Goal: Information Seeking & Learning: Learn about a topic

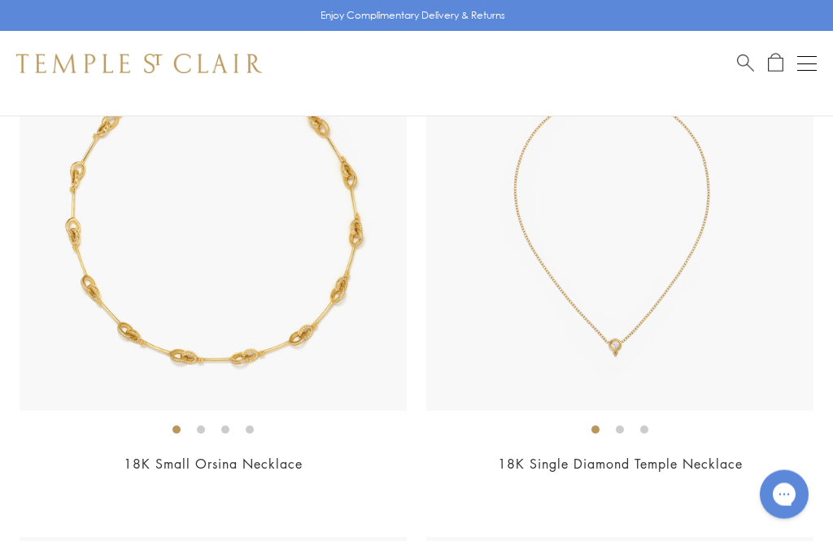
scroll to position [10022, 0]
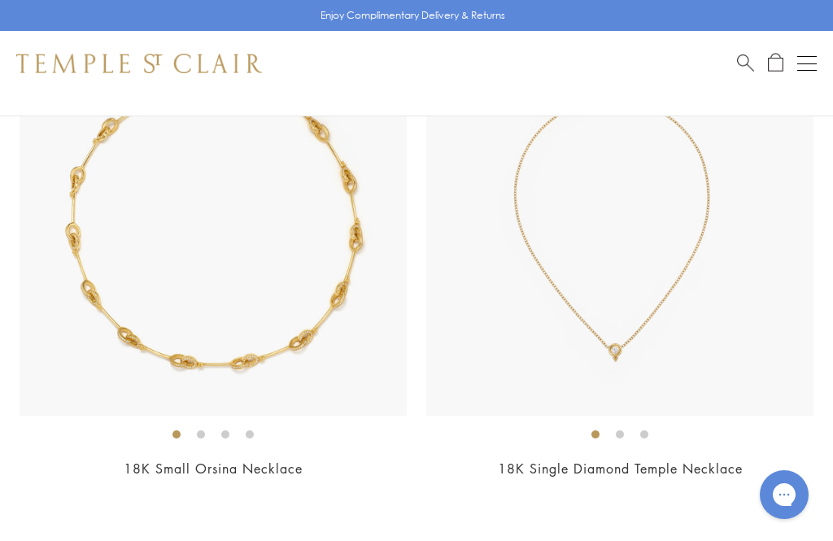
click at [812, 64] on button "Open navigation" at bounding box center [807, 64] width 20 height 20
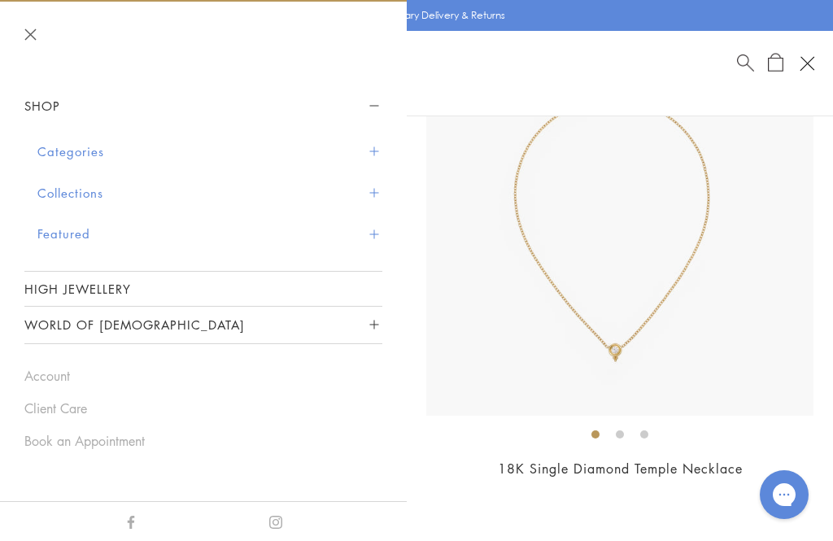
click at [104, 148] on button "Categories" at bounding box center [209, 151] width 345 height 41
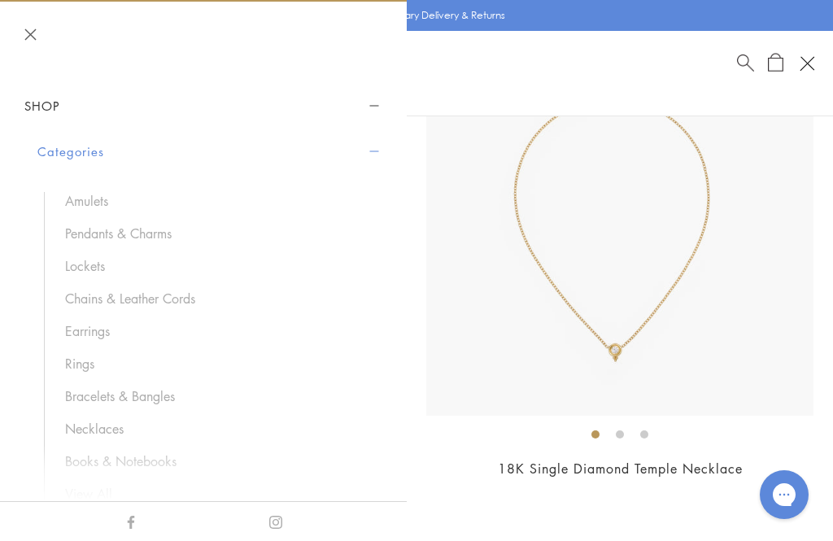
click at [94, 358] on link "Rings" at bounding box center [215, 364] width 301 height 18
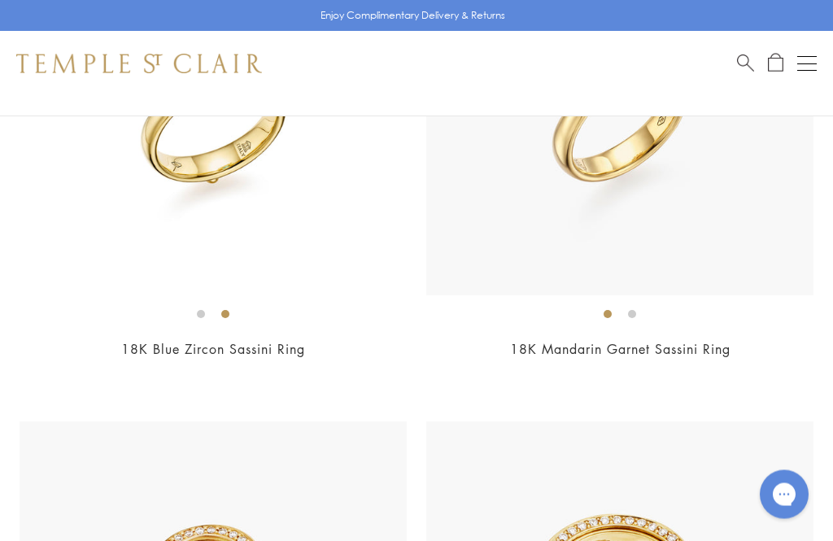
scroll to position [2958, 0]
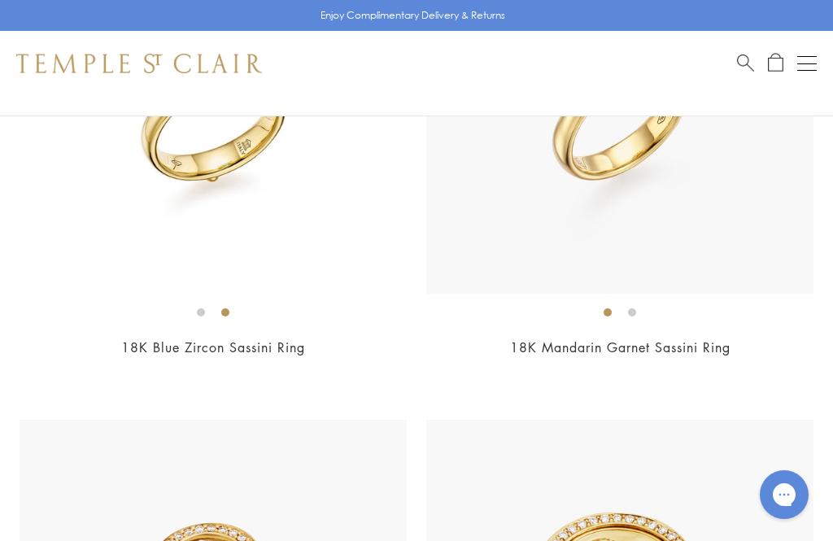
click at [175, 360] on div "$15,000" at bounding box center [213, 369] width 387 height 19
click at [177, 364] on div "$15,000" at bounding box center [213, 369] width 387 height 19
click at [147, 338] on link "18K Blue Zircon Sassini Ring" at bounding box center [213, 347] width 184 height 18
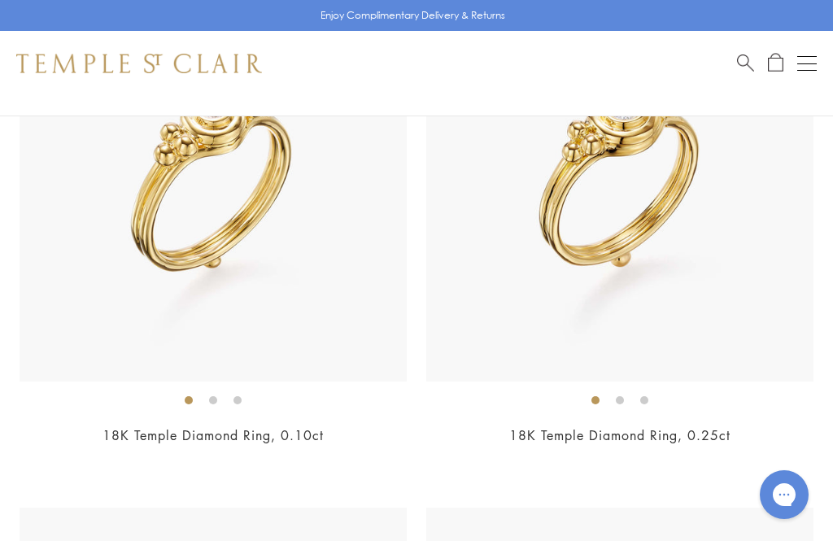
scroll to position [4922, 0]
click at [631, 394] on ol at bounding box center [619, 400] width 387 height 20
click at [622, 397] on li at bounding box center [620, 401] width 8 height 8
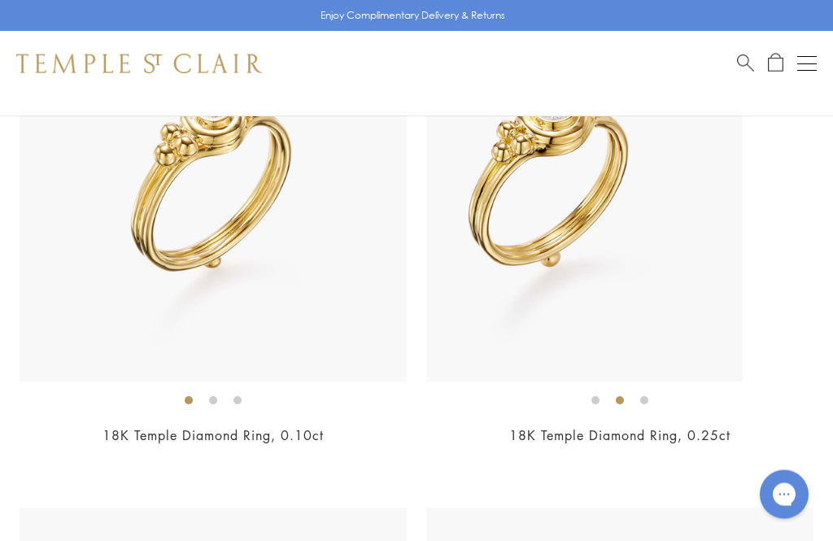
scroll to position [4923, 0]
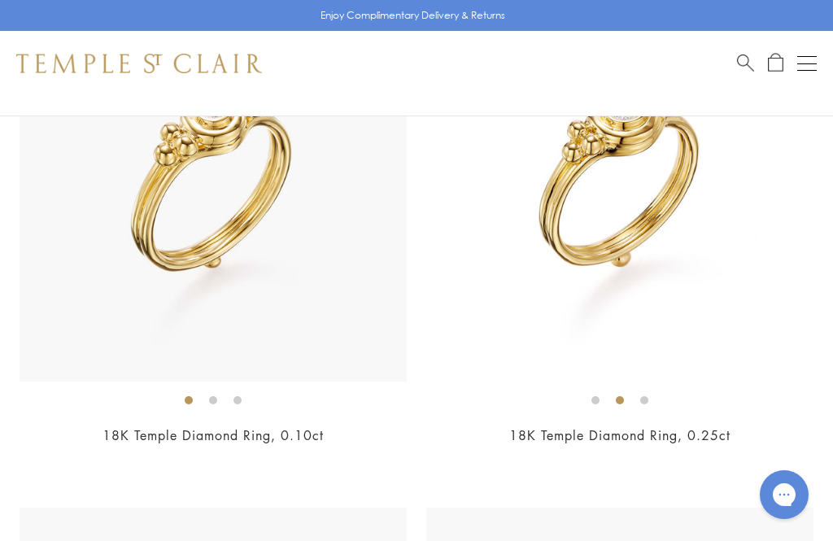
click at [648, 396] on li at bounding box center [644, 400] width 8 height 8
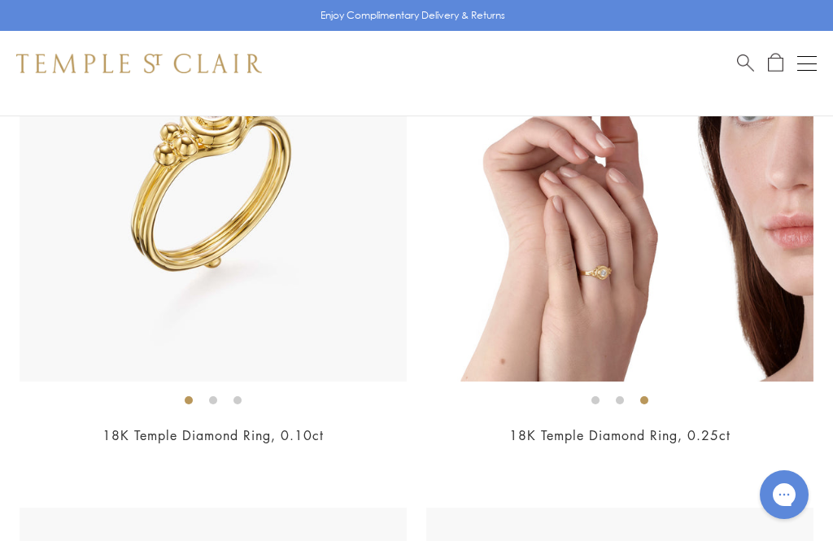
click at [774, 430] on h2 "18K Temple Diamond Ring, 0.25ct" at bounding box center [619, 435] width 387 height 19
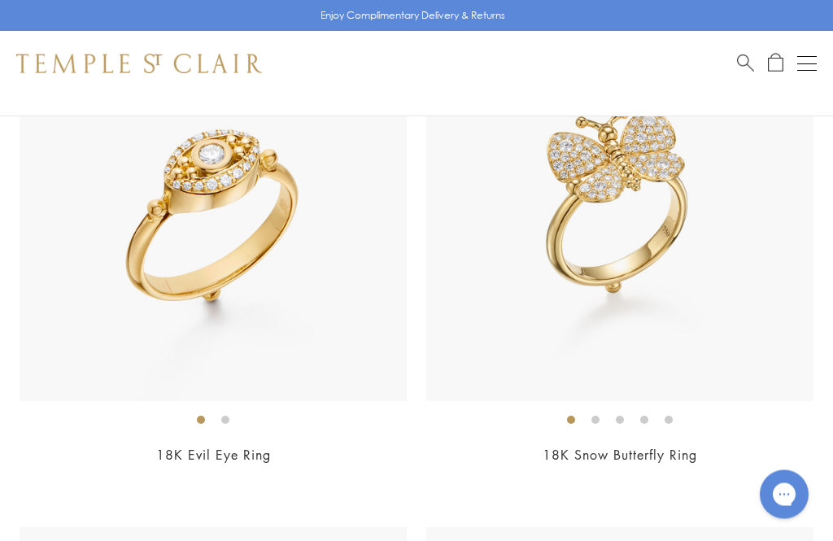
scroll to position [5405, 0]
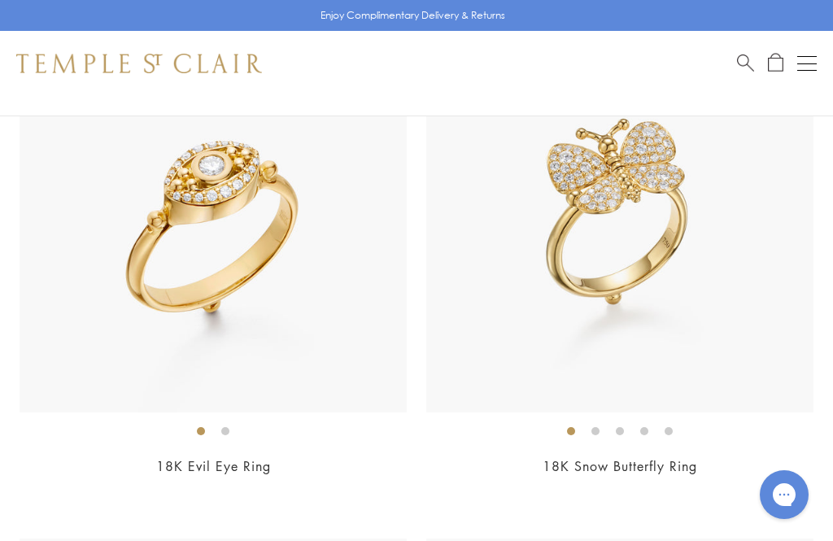
click at [608, 421] on ol at bounding box center [619, 431] width 387 height 20
click at [631, 421] on ol at bounding box center [619, 431] width 387 height 20
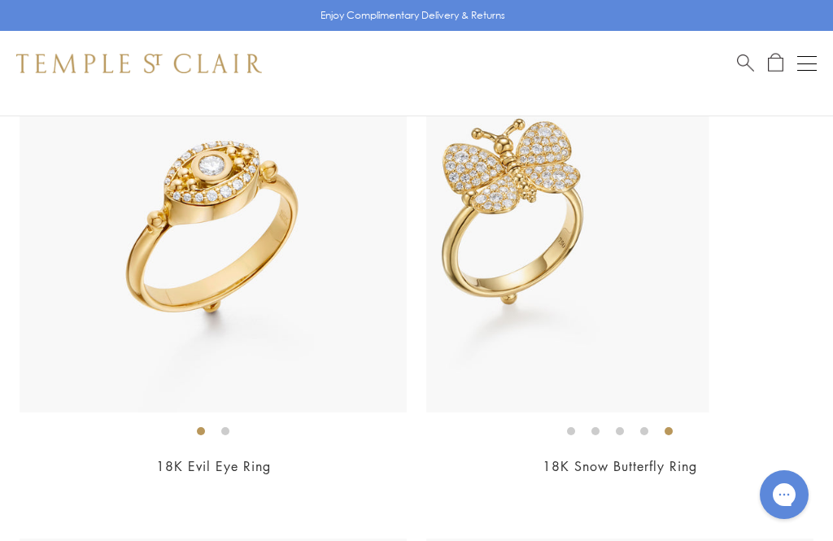
click at [665, 427] on li at bounding box center [669, 431] width 8 height 8
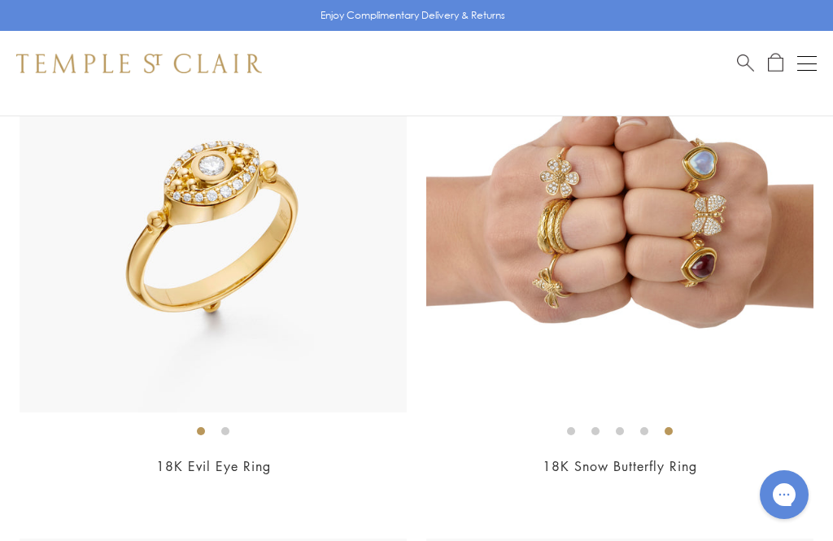
click at [656, 425] on ol at bounding box center [619, 431] width 387 height 20
click at [654, 421] on ol at bounding box center [619, 431] width 387 height 20
click at [645, 427] on li at bounding box center [644, 431] width 8 height 8
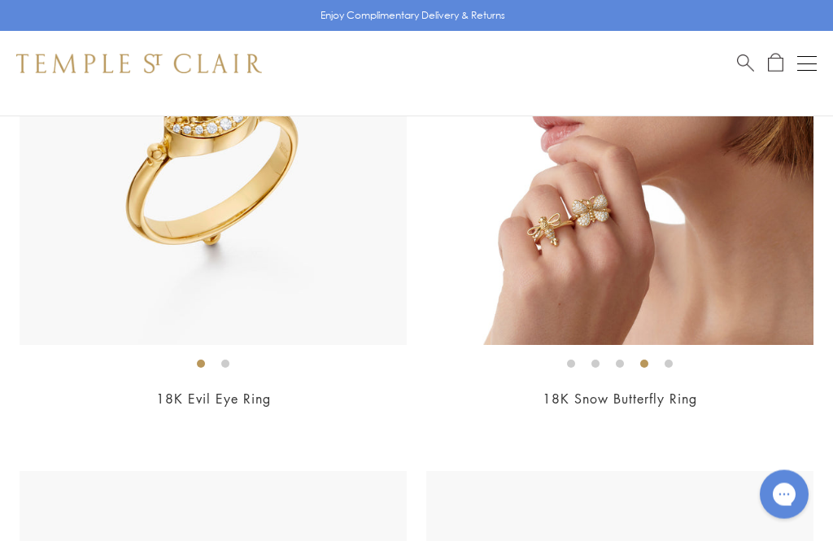
scroll to position [5473, 0]
click at [673, 360] on li at bounding box center [669, 364] width 8 height 8
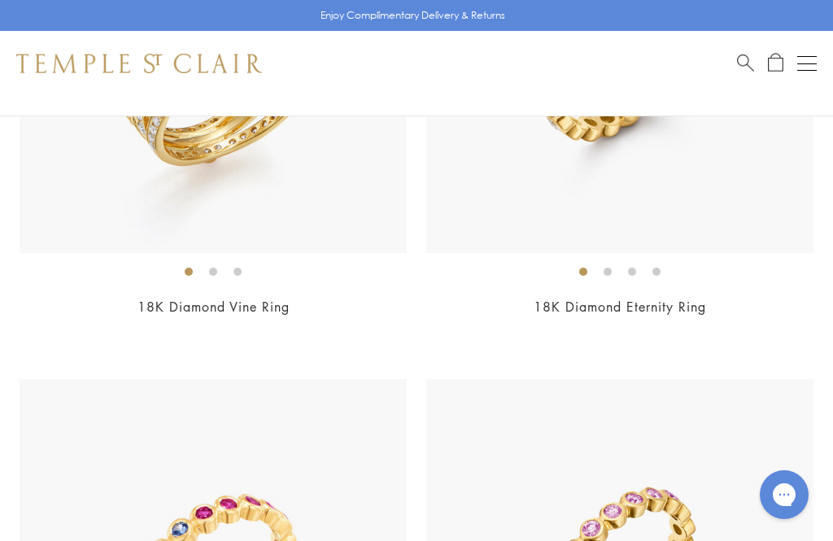
scroll to position [8648, 0]
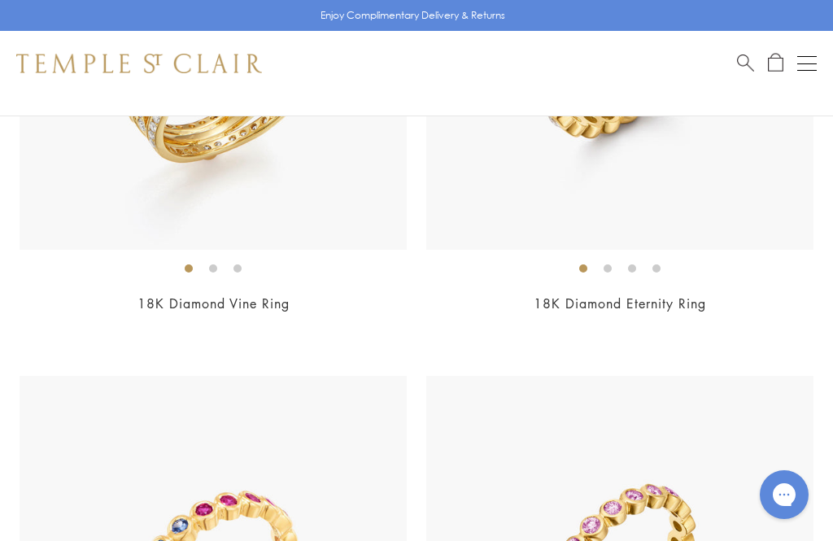
click at [628, 264] on li at bounding box center [632, 268] width 8 height 8
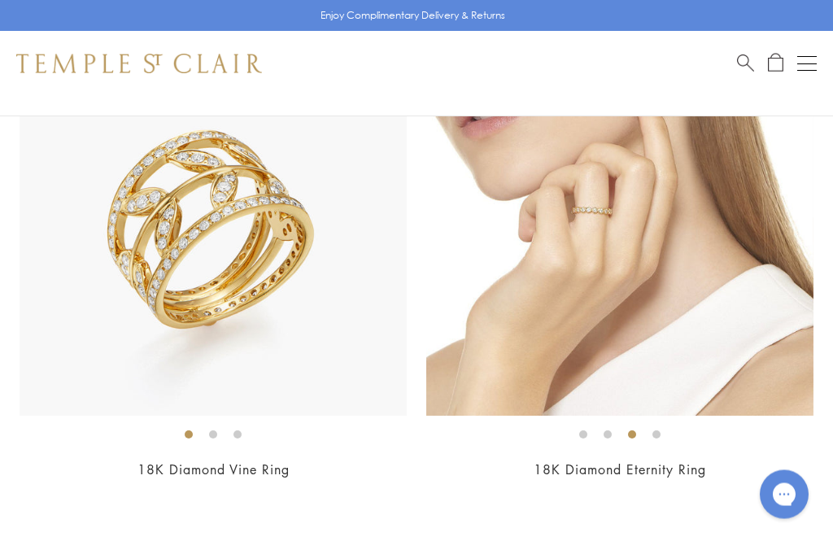
scroll to position [8482, 0]
click at [652, 430] on li at bounding box center [656, 434] width 8 height 8
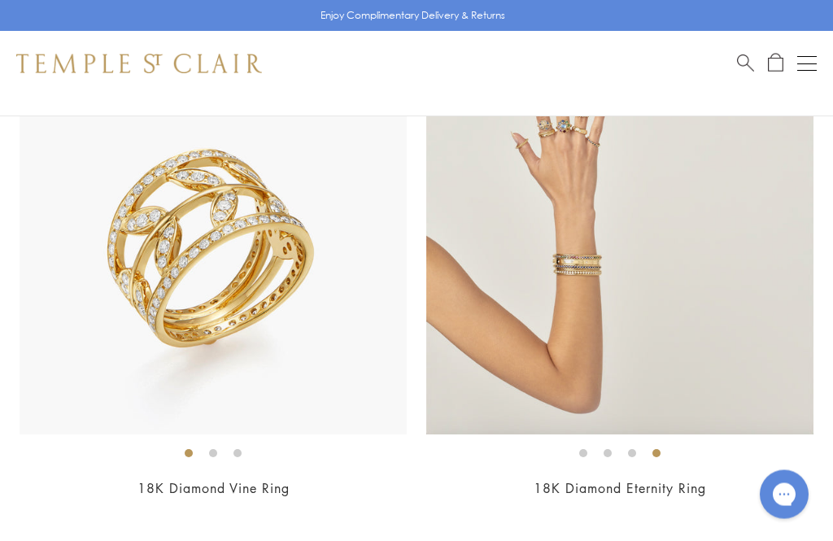
scroll to position [8466, 0]
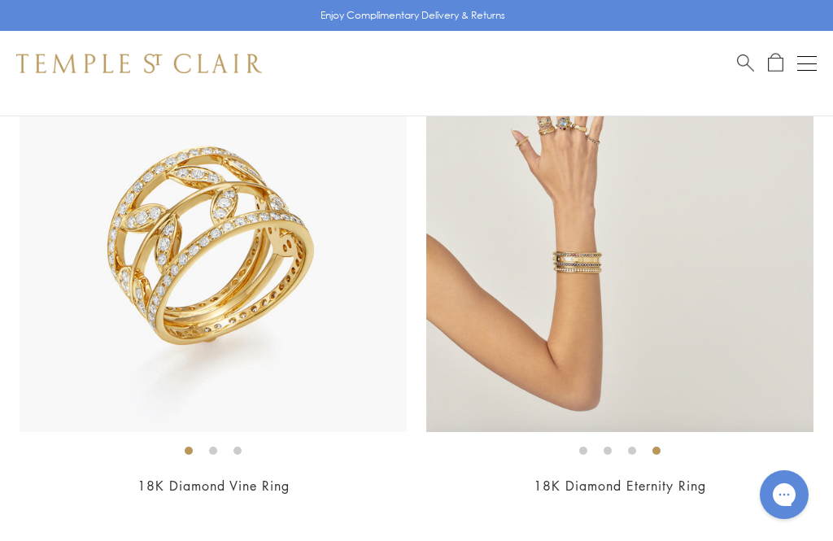
click at [669, 440] on ol at bounding box center [619, 450] width 387 height 20
click at [673, 440] on ol at bounding box center [619, 450] width 387 height 20
click at [661, 447] on li at bounding box center [656, 451] width 8 height 8
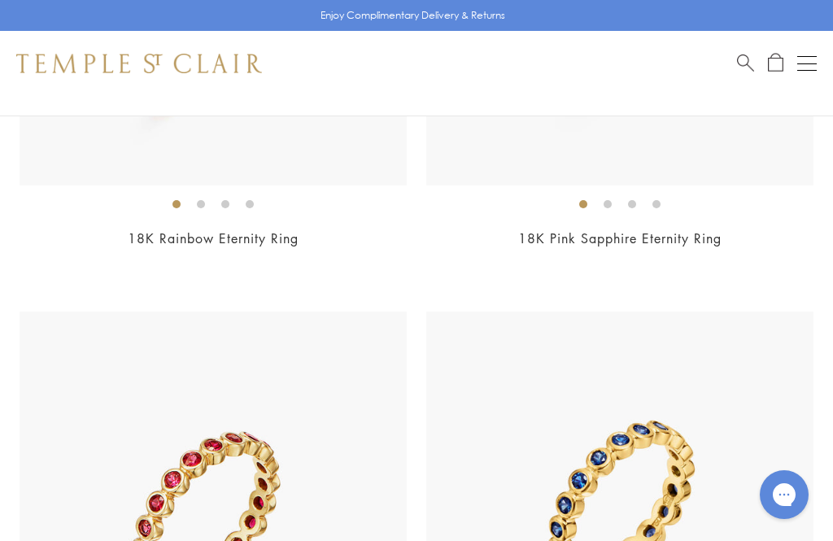
scroll to position [9227, 0]
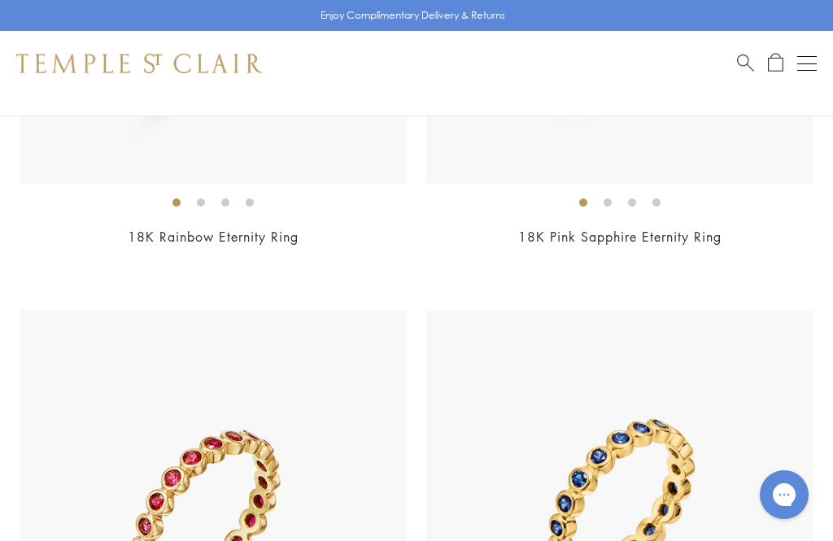
click at [767, 310] on img at bounding box center [619, 503] width 387 height 387
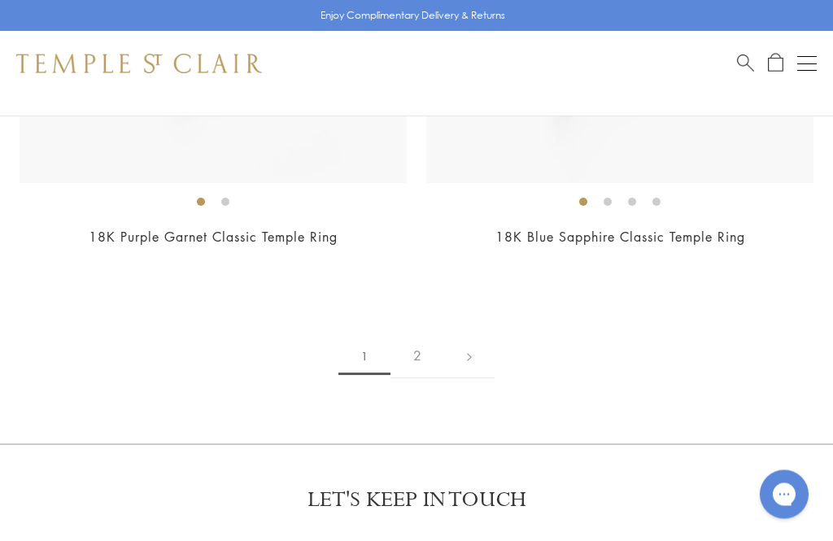
scroll to position [12308, 0]
click at [421, 335] on link "2" at bounding box center [417, 355] width 54 height 45
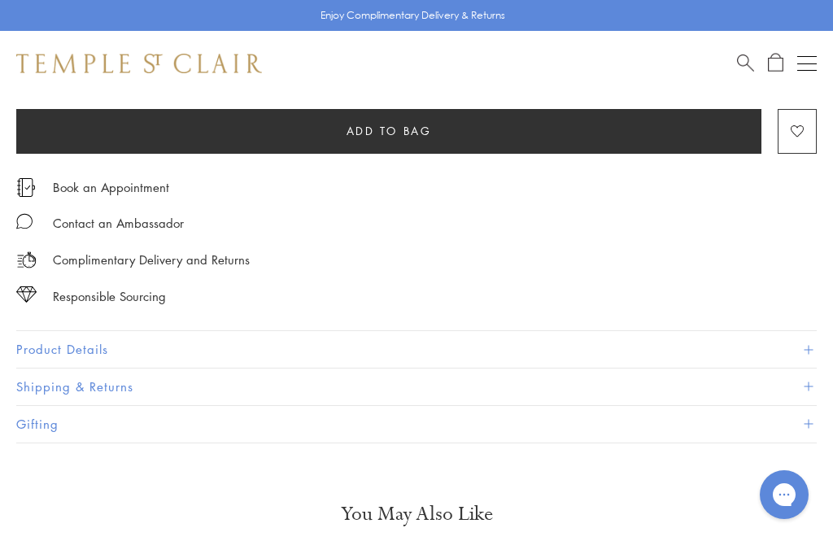
scroll to position [979, 0]
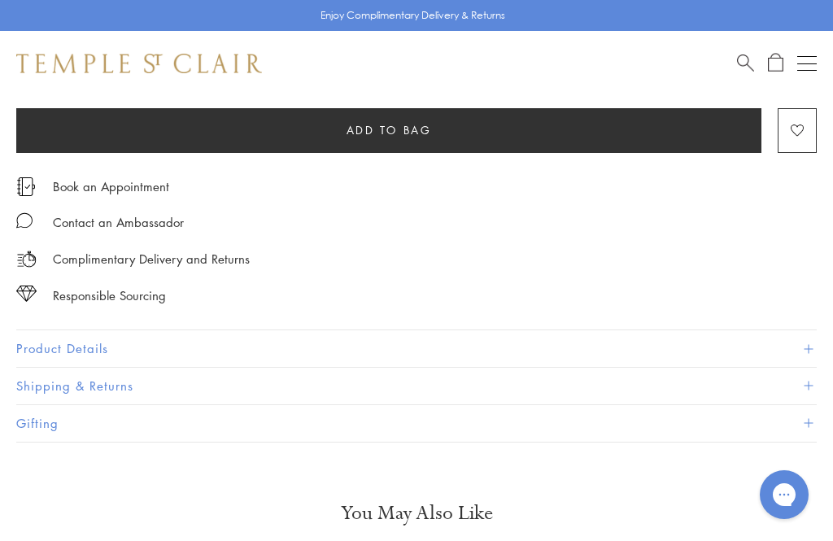
click at [56, 340] on button "Product Details" at bounding box center [416, 348] width 800 height 37
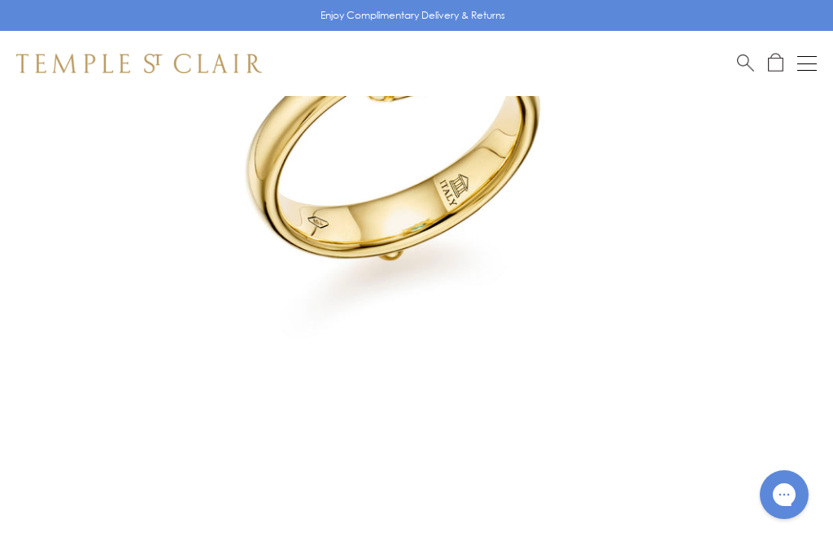
scroll to position [392, 0]
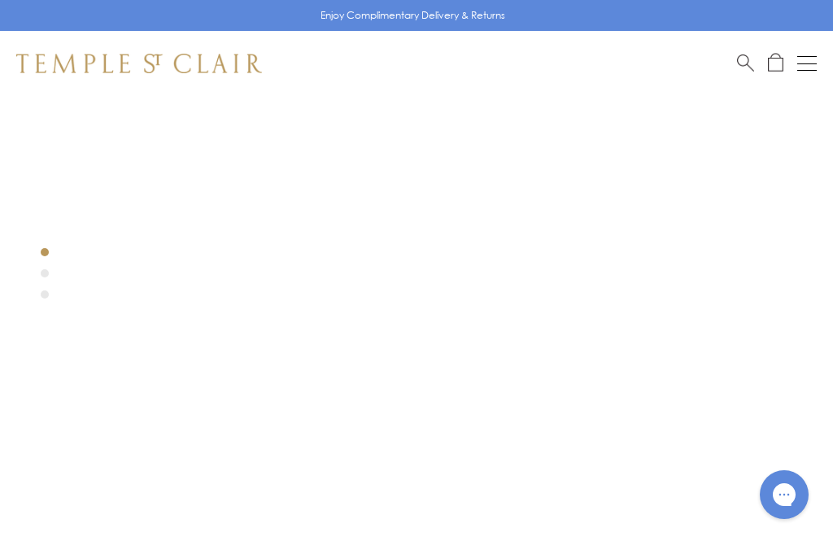
scroll to position [119, 0]
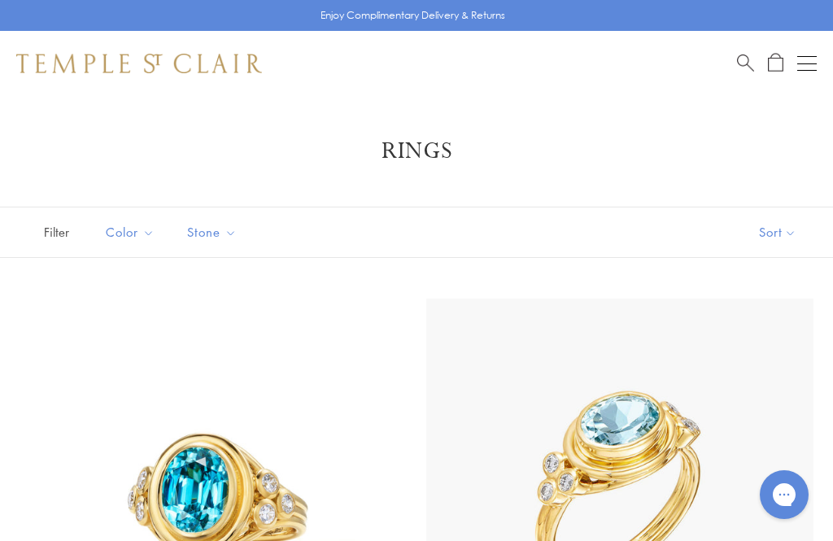
click at [815, 70] on div "Open navigation" at bounding box center [807, 70] width 20 height 1
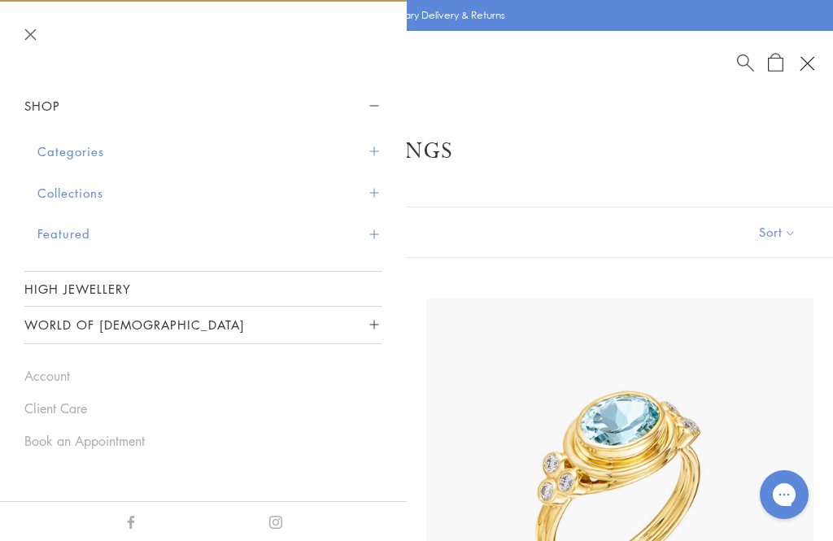
click at [55, 153] on button "Categories" at bounding box center [209, 151] width 345 height 41
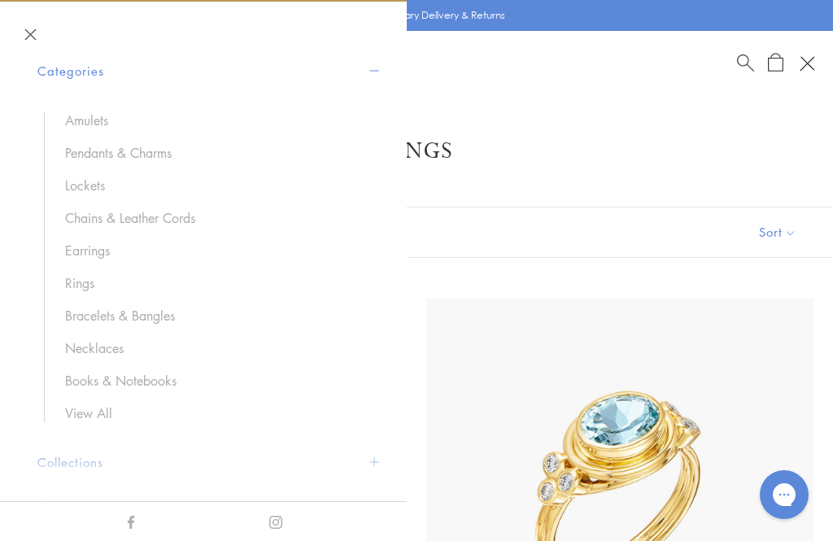
scroll to position [84, 0]
click at [75, 150] on link "Pendants & Charms" at bounding box center [215, 150] width 301 height 18
click at [94, 154] on link "Pendants & Charms" at bounding box center [215, 150] width 301 height 18
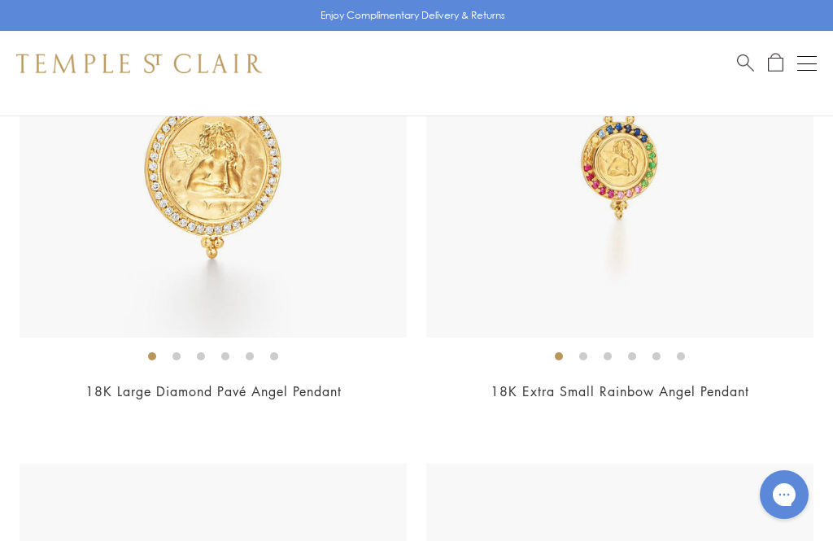
scroll to position [5477, 0]
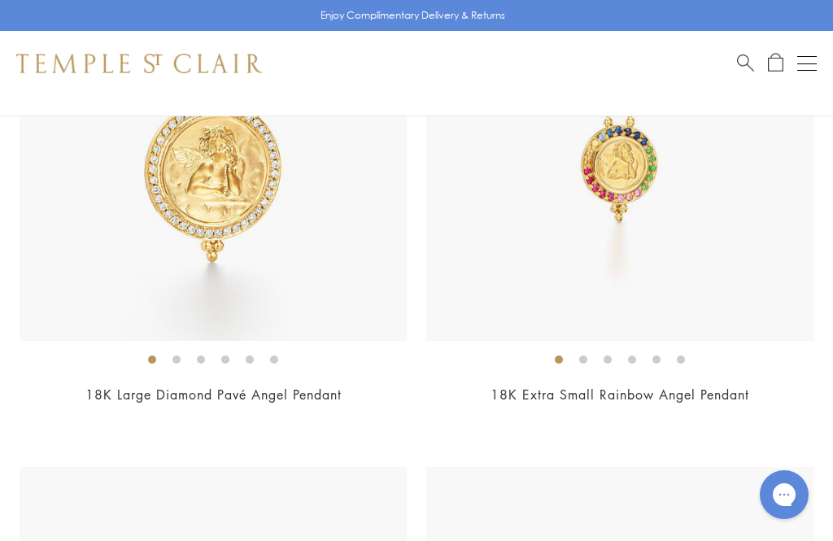
click at [628, 355] on li at bounding box center [632, 359] width 8 height 8
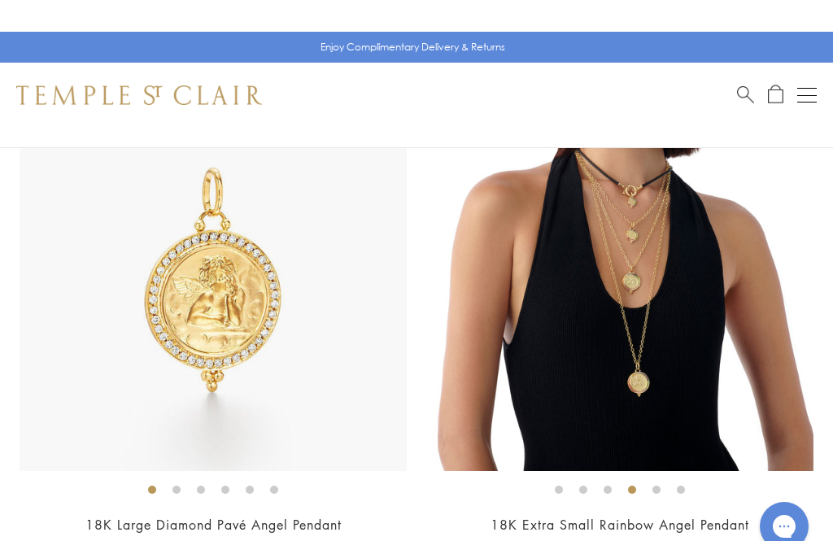
scroll to position [5346, 0]
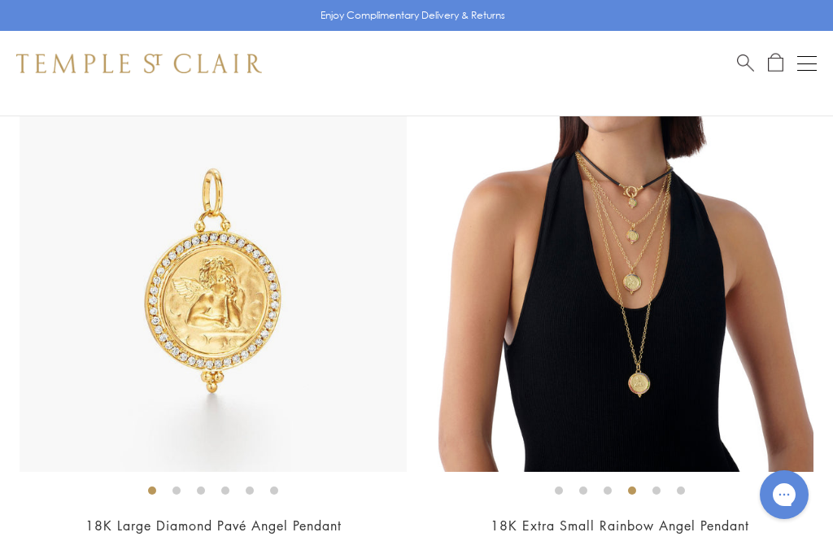
click at [670, 480] on ol at bounding box center [619, 490] width 387 height 20
click at [685, 489] on li at bounding box center [681, 490] width 8 height 8
click at [700, 488] on ol at bounding box center [619, 490] width 387 height 20
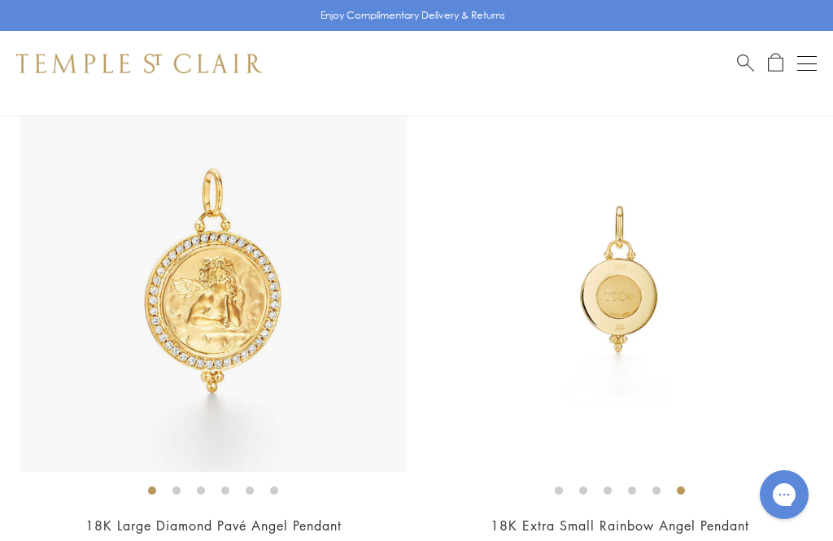
click at [677, 488] on li at bounding box center [681, 490] width 8 height 8
click at [677, 486] on li at bounding box center [681, 490] width 8 height 8
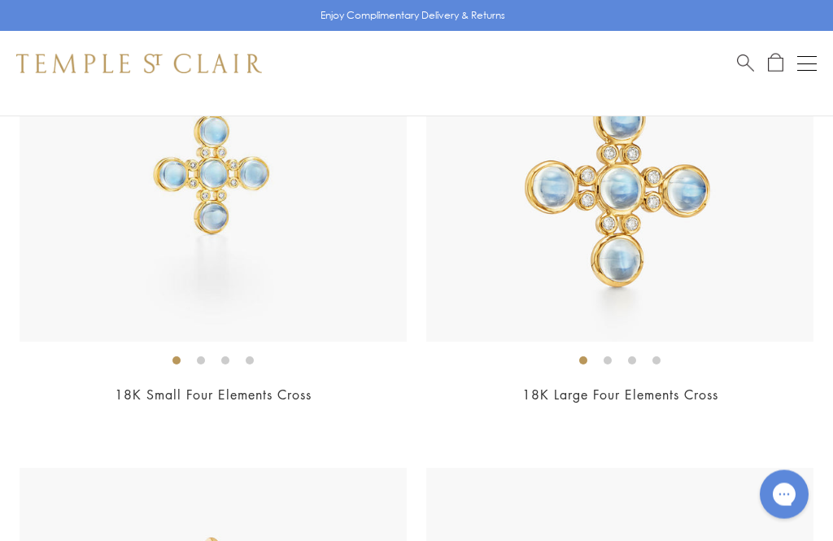
scroll to position [9583, 0]
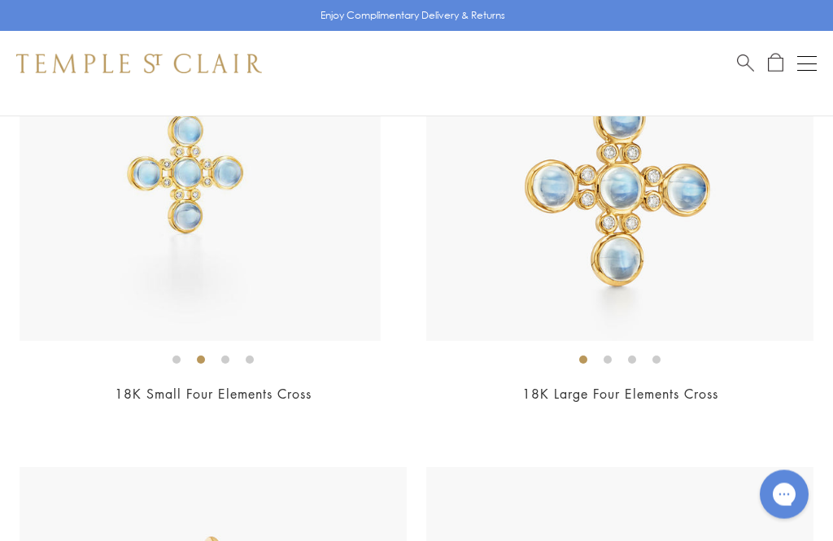
click at [198, 356] on li at bounding box center [201, 360] width 8 height 8
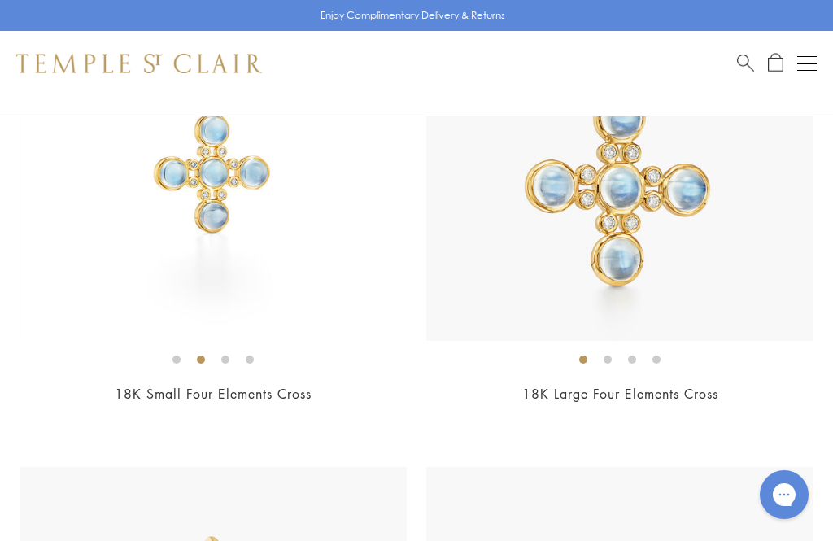
click at [225, 355] on li at bounding box center [225, 359] width 8 height 8
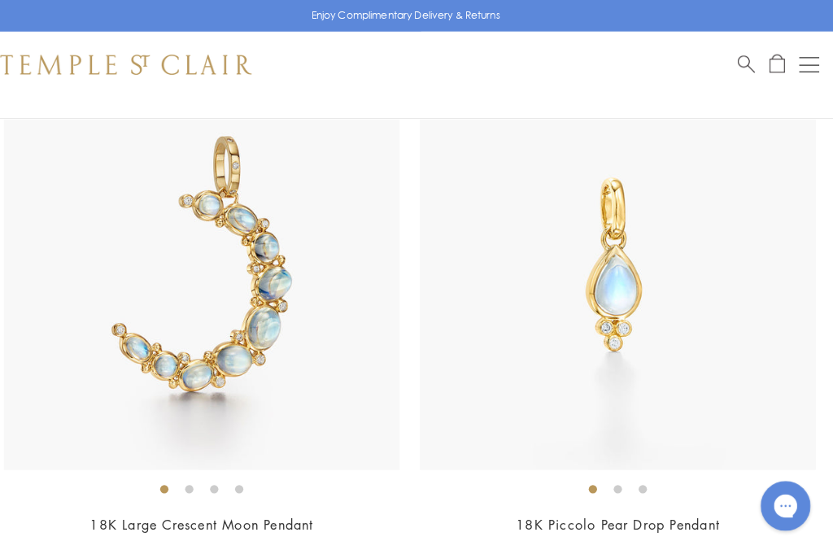
scroll to position [10987, 0]
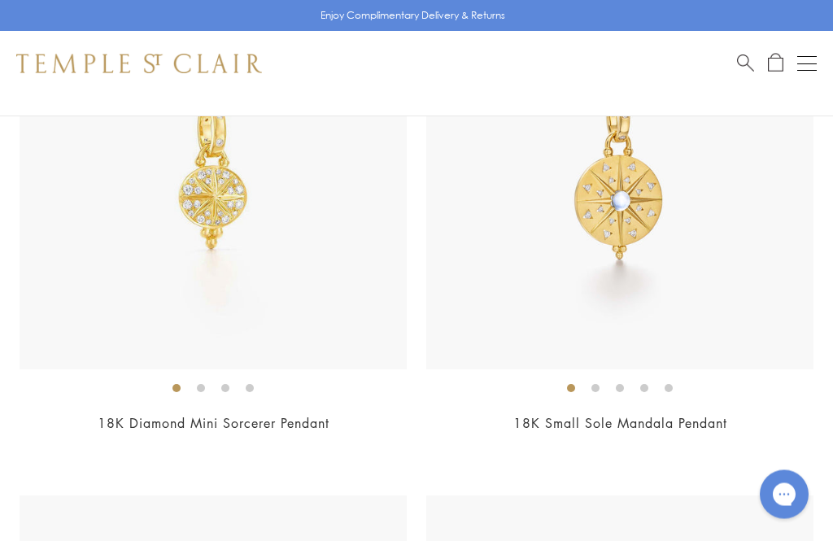
scroll to position [15715, 0]
click at [83, 386] on div "18K Diamond Mini Sorcerer Pendant $2,150" at bounding box center [213, 216] width 387 height 473
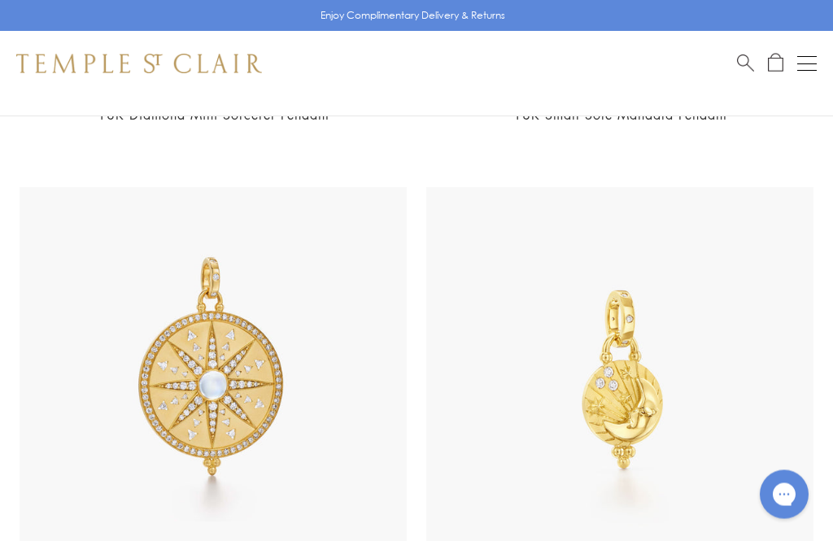
scroll to position [16022, 0]
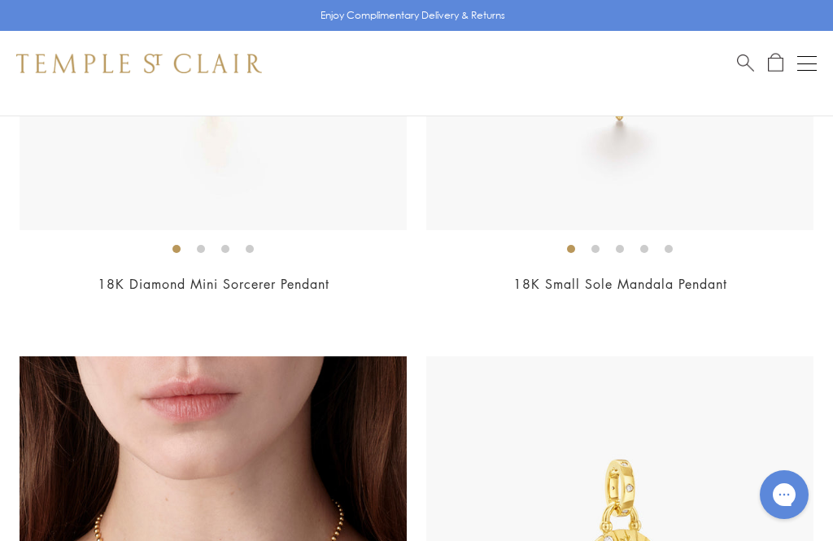
scroll to position [15852, 0]
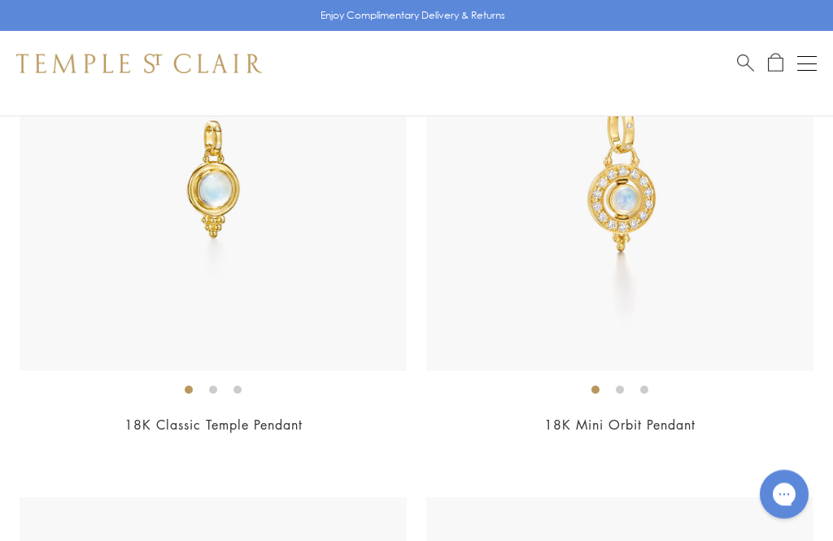
scroll to position [11607, 0]
click at [630, 377] on ol at bounding box center [619, 387] width 387 height 20
click at [660, 377] on ol at bounding box center [619, 387] width 387 height 20
click at [654, 377] on ol at bounding box center [619, 387] width 387 height 20
click at [634, 377] on ol at bounding box center [619, 387] width 387 height 20
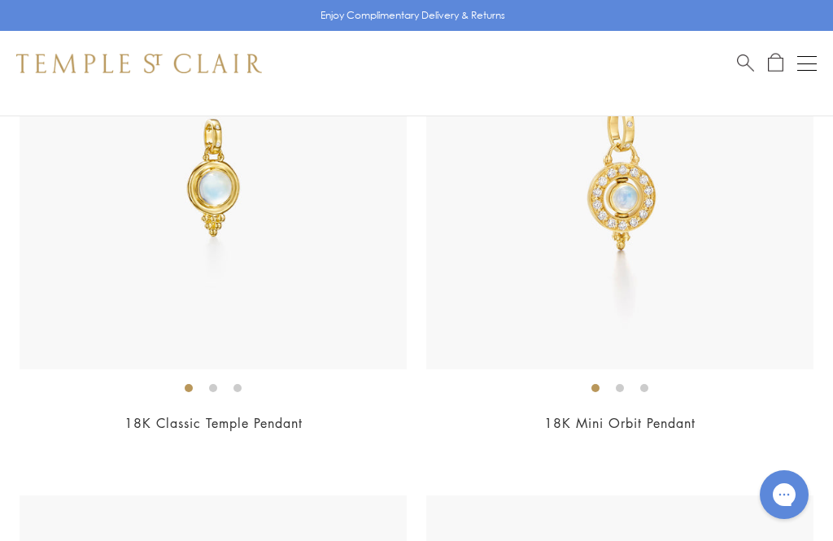
click at [648, 384] on li at bounding box center [644, 388] width 8 height 8
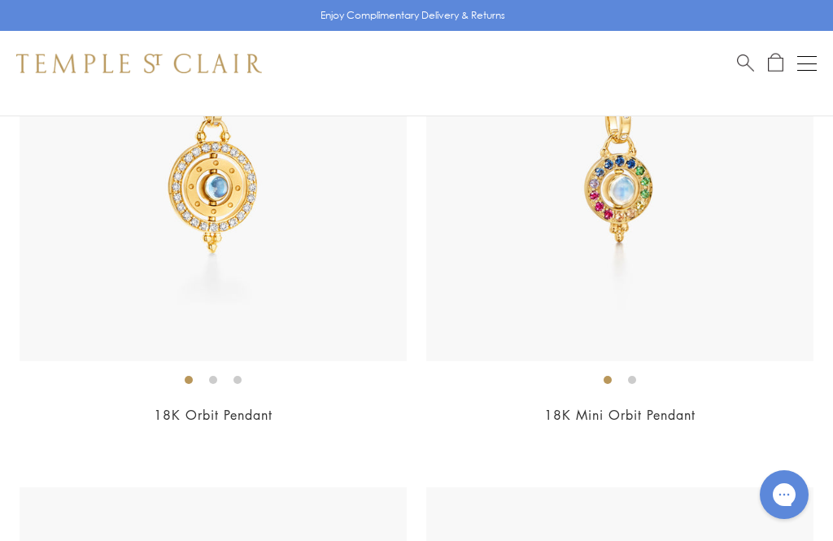
scroll to position [12146, 0]
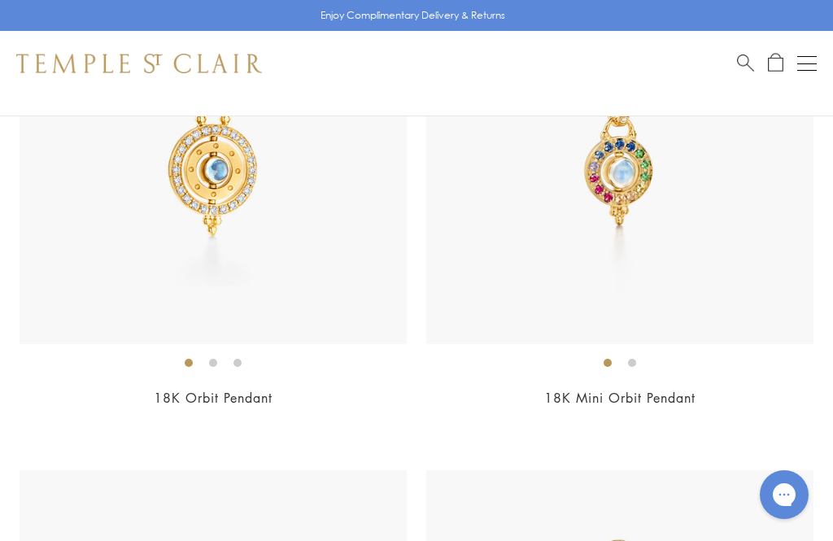
click at [648, 352] on ol at bounding box center [619, 362] width 387 height 20
click at [644, 352] on ol at bounding box center [619, 362] width 387 height 20
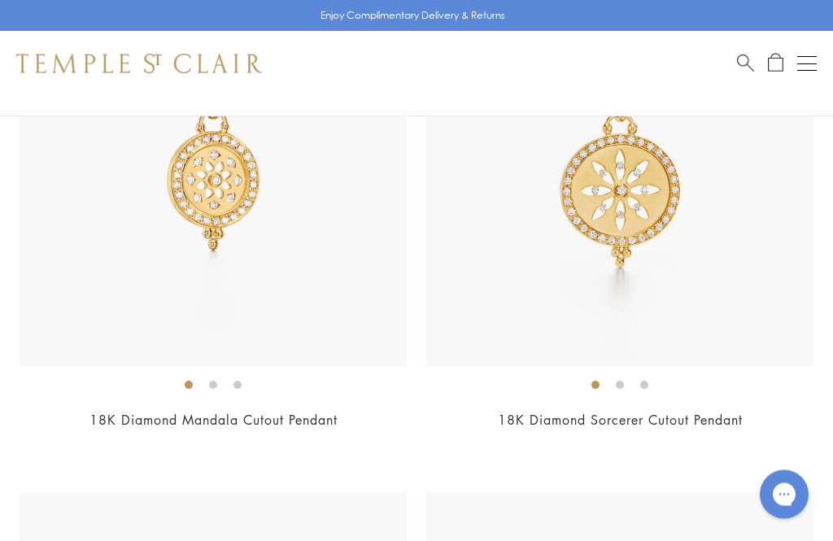
scroll to position [14182, 0]
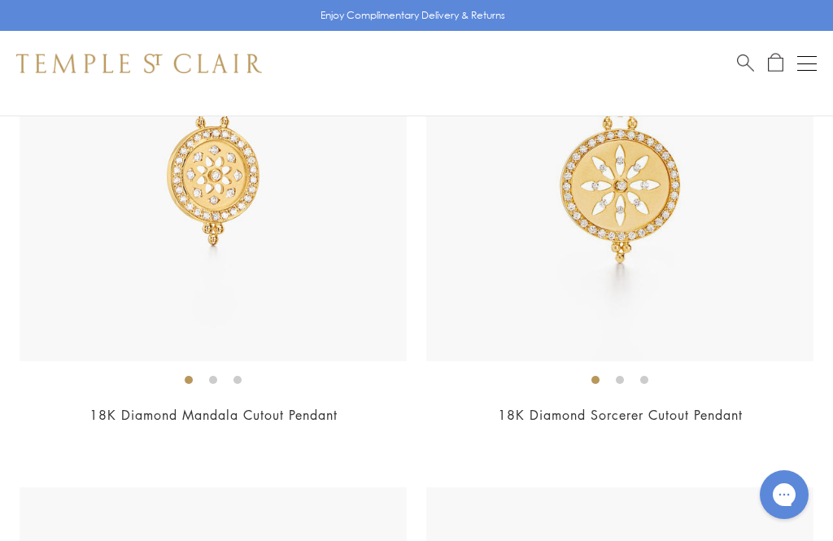
click at [630, 369] on ol at bounding box center [619, 379] width 387 height 20
click at [622, 376] on li at bounding box center [620, 380] width 8 height 8
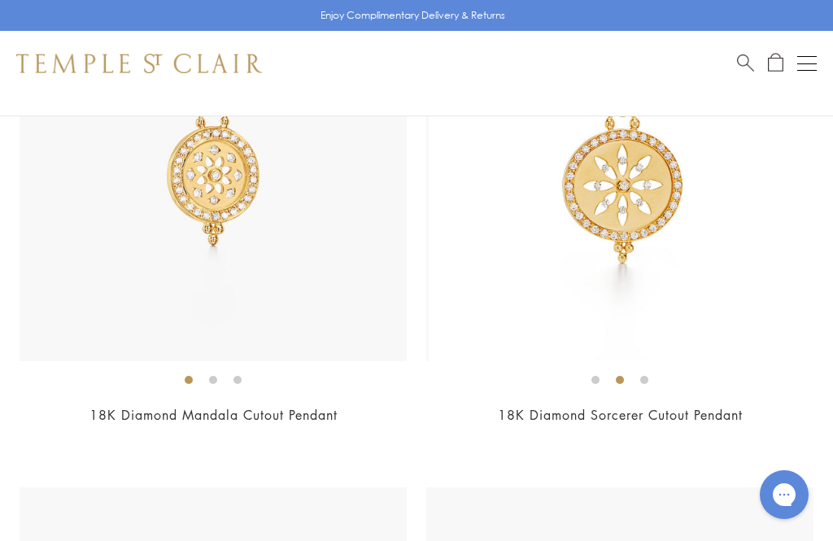
click at [655, 369] on ol at bounding box center [619, 379] width 387 height 20
click at [658, 369] on ol at bounding box center [619, 379] width 387 height 20
click at [662, 369] on ol at bounding box center [619, 379] width 387 height 20
click at [655, 369] on ol at bounding box center [619, 379] width 387 height 20
click at [648, 376] on li at bounding box center [644, 380] width 8 height 8
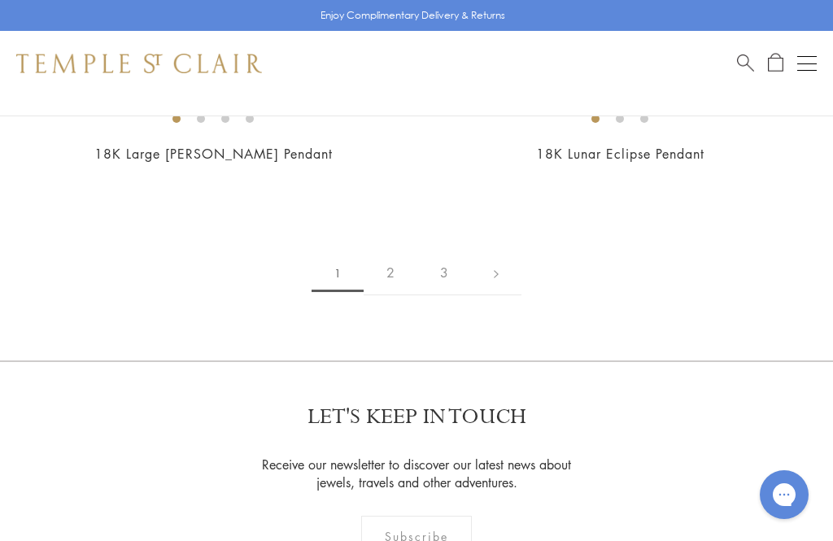
scroll to position [17011, 0]
click at [409, 249] on link "2" at bounding box center [391, 271] width 54 height 45
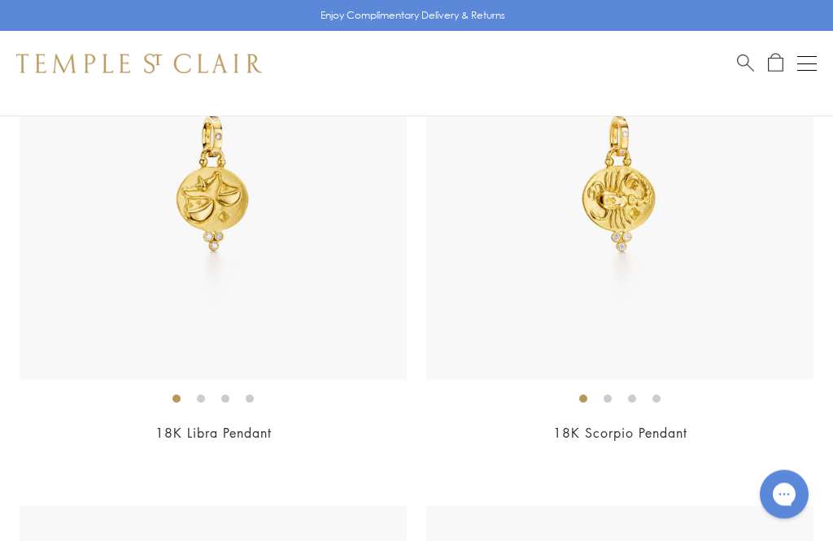
scroll to position [819, 0]
click at [54, 328] on img at bounding box center [213, 186] width 387 height 387
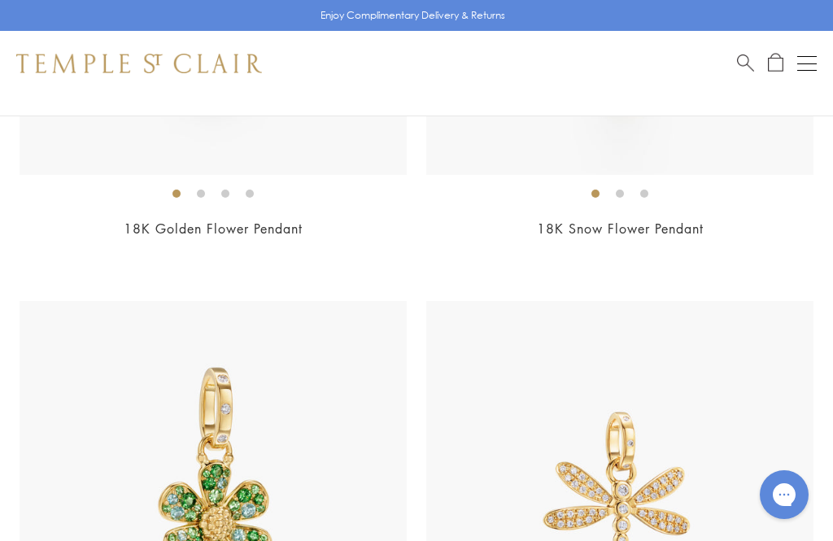
scroll to position [6161, 0]
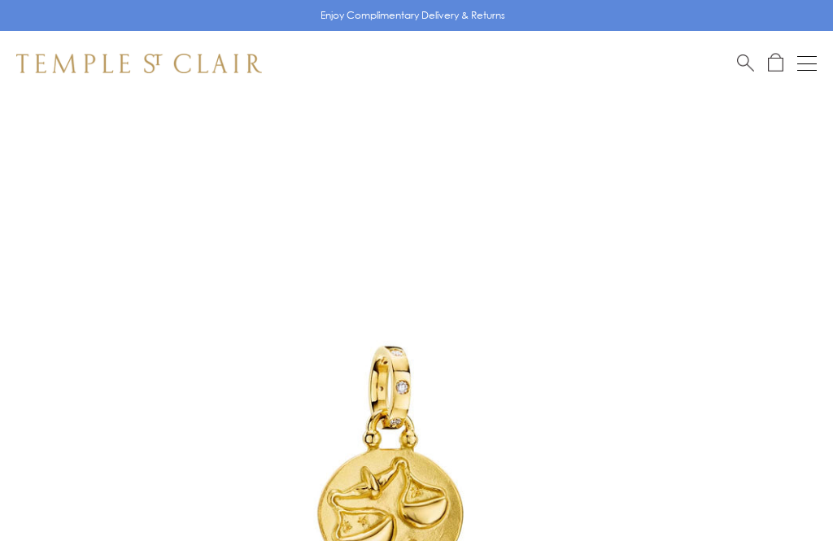
click at [11, 220] on img at bounding box center [392, 488] width 784 height 784
